Goal: Task Accomplishment & Management: Manage account settings

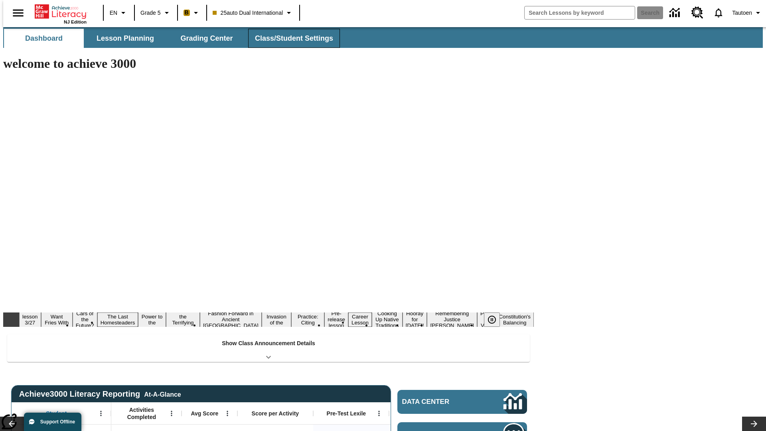
click at [290, 38] on span "Class/Student Settings" at bounding box center [294, 38] width 78 height 9
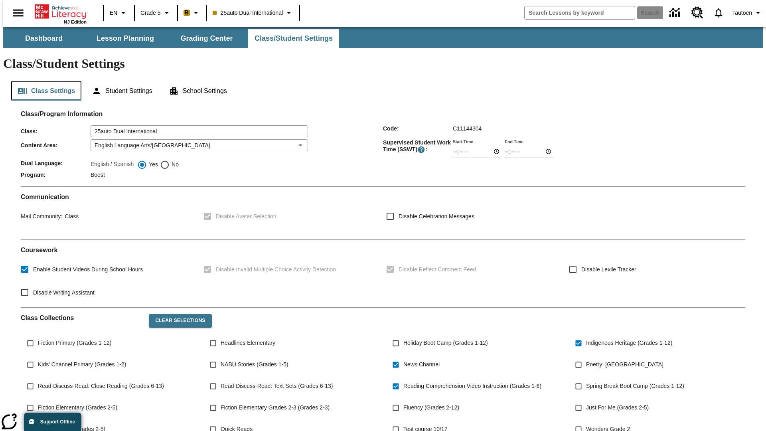
click at [43, 81] on button "Class Settings" at bounding box center [46, 90] width 70 height 19
click at [169, 160] on span "No" at bounding box center [173, 164] width 9 height 8
click at [169, 160] on input "No" at bounding box center [165, 165] width 10 height 10
radio input "true"
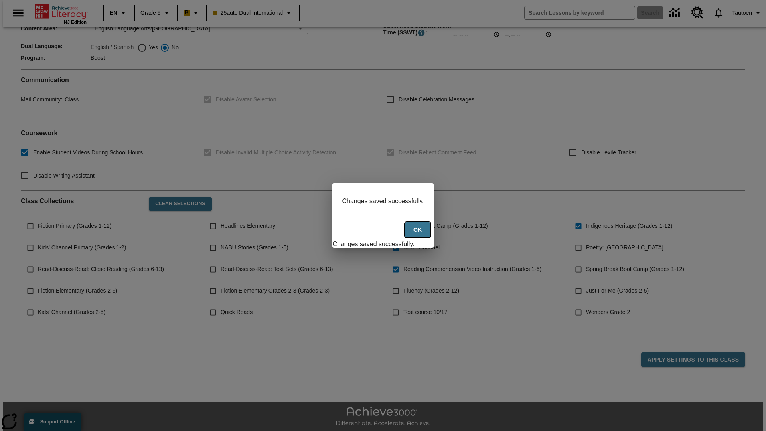
click at [418, 234] on button "Ok" at bounding box center [418, 230] width 26 height 16
